Goal: Task Accomplishment & Management: Manage account settings

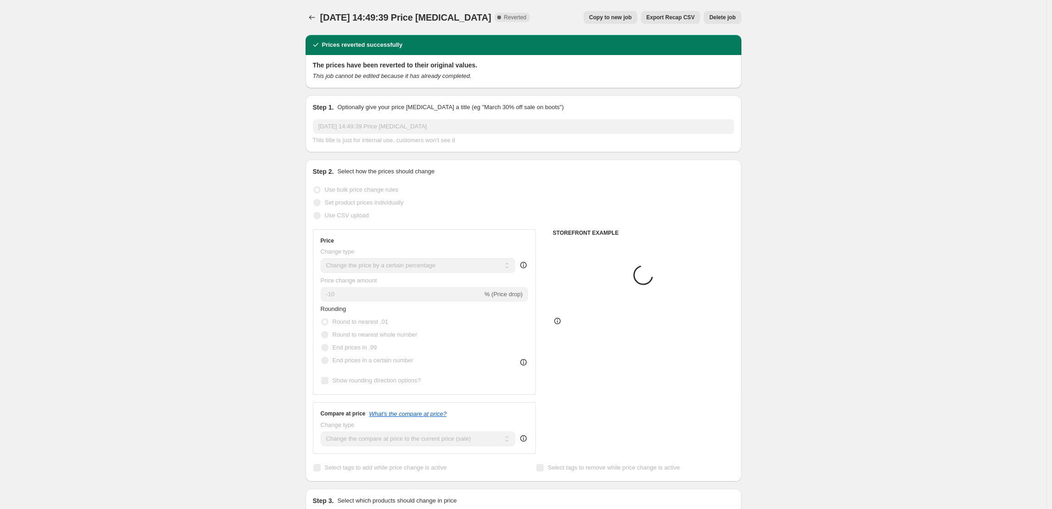
select select "percentage"
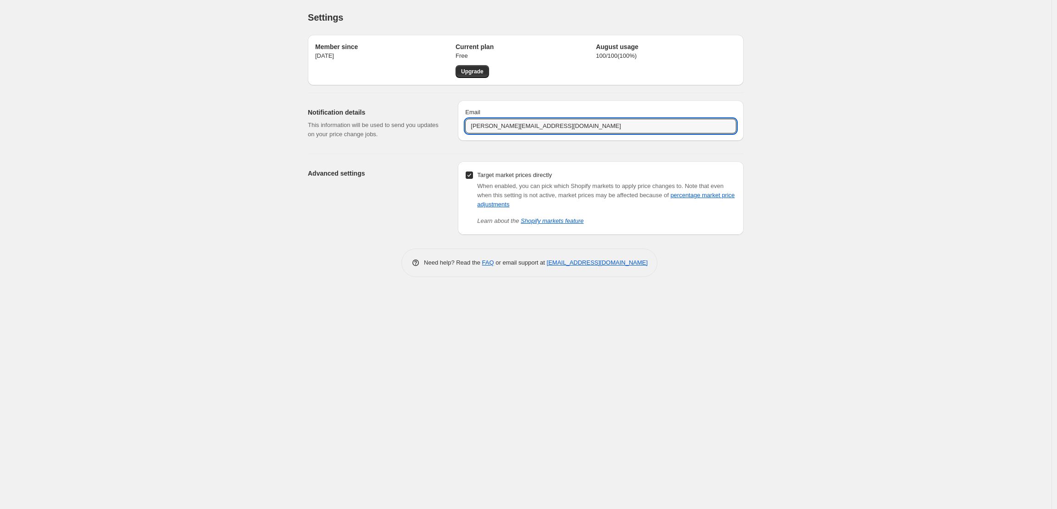
drag, startPoint x: 560, startPoint y: 133, endPoint x: 430, endPoint y: 125, distance: 130.5
click at [430, 125] on div "Notification details This information will be used to send you updates on your …" at bounding box center [522, 119] width 443 height 53
click at [615, 17] on div "Settings" at bounding box center [526, 17] width 436 height 13
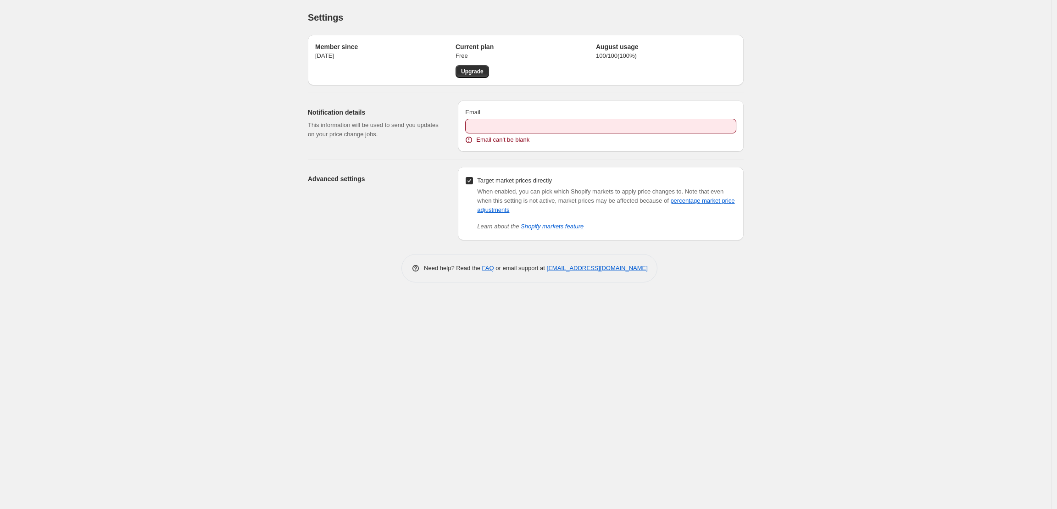
click at [503, 135] on span "Email can't be blank" at bounding box center [502, 139] width 53 height 9
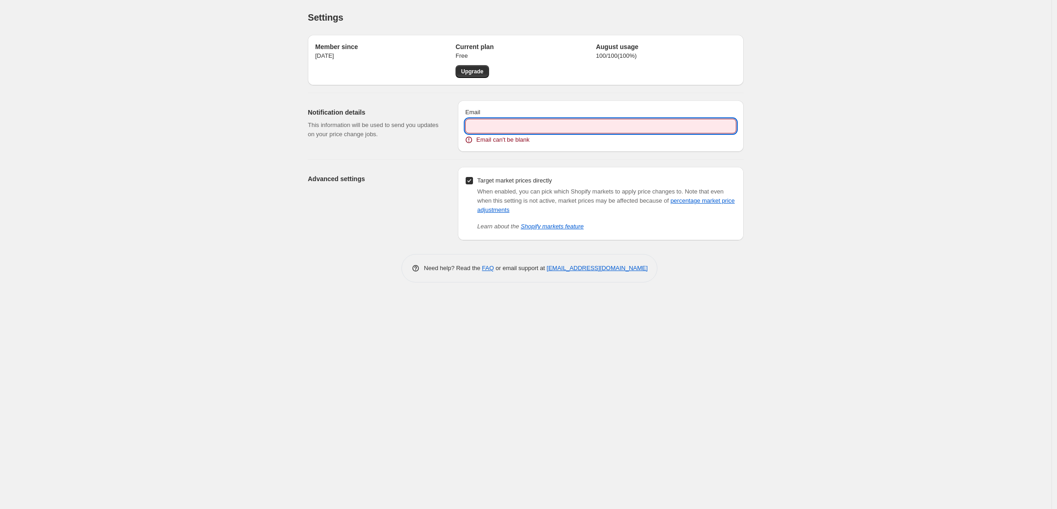
click at [487, 129] on input "Email" at bounding box center [600, 126] width 271 height 15
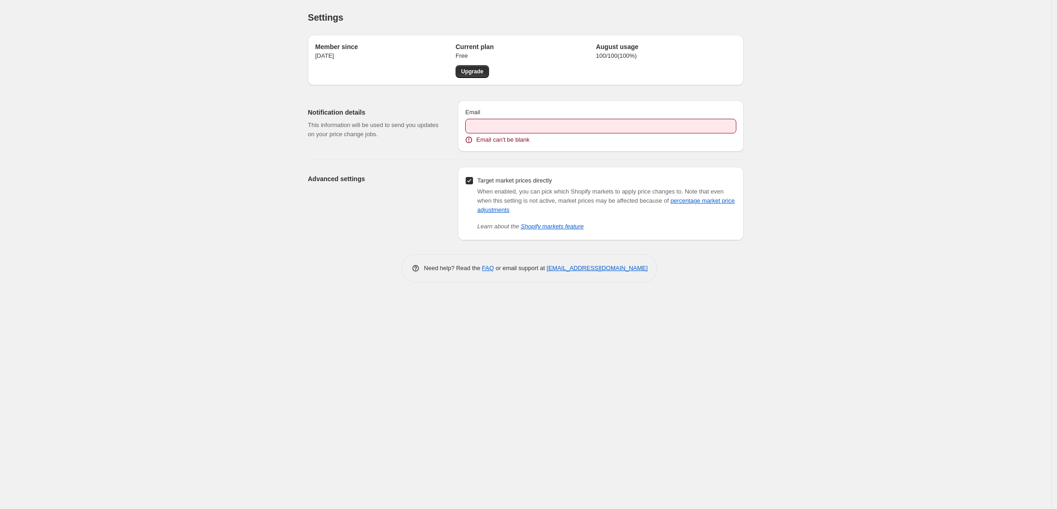
click at [441, 176] on h2 "Advanced settings" at bounding box center [375, 178] width 135 height 9
